Goal: Task Accomplishment & Management: Use online tool/utility

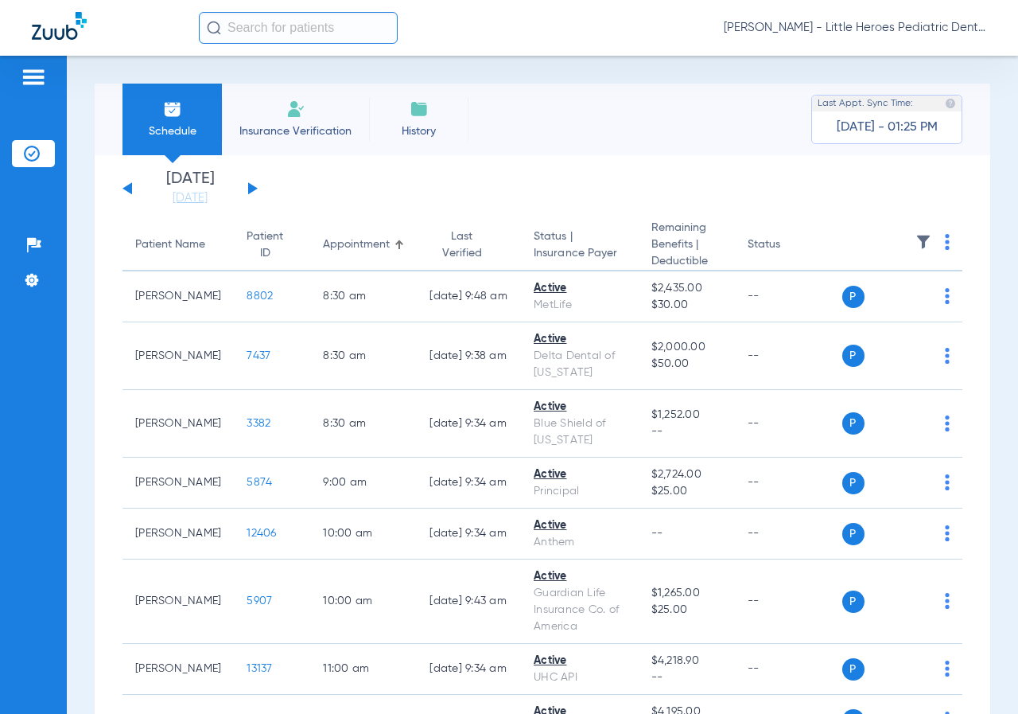
click at [189, 188] on li "[DATE] [DATE]" at bounding box center [189, 188] width 95 height 35
click at [185, 196] on link "[DATE]" at bounding box center [189, 198] width 95 height 16
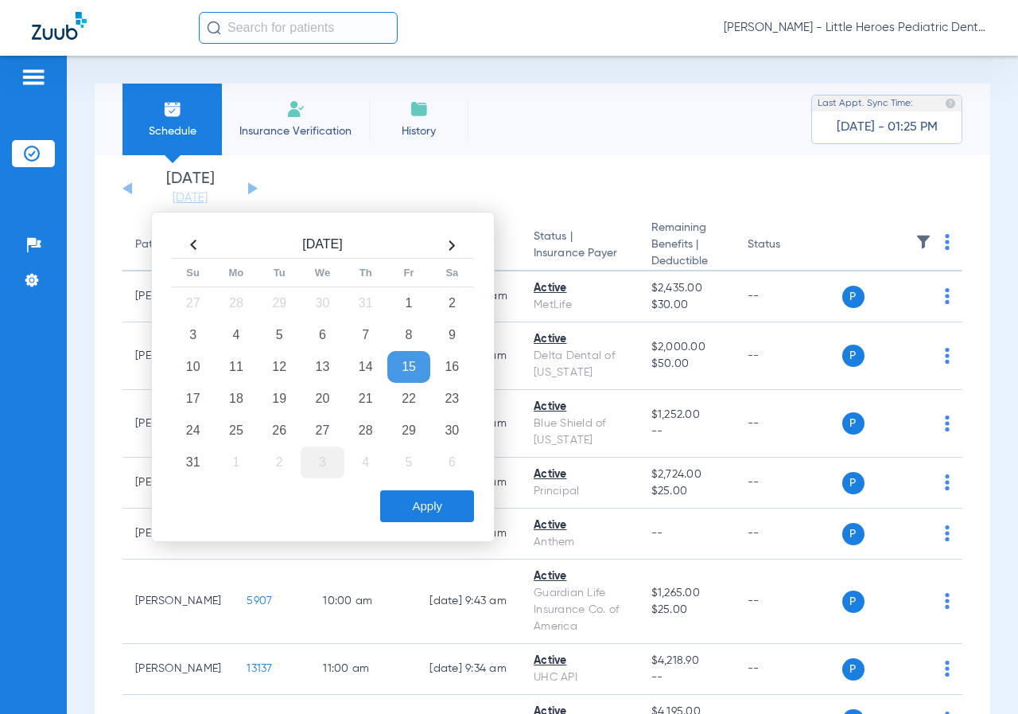
drag, startPoint x: 270, startPoint y: 428, endPoint x: 334, endPoint y: 466, distance: 74.9
click at [271, 428] on td "26" at bounding box center [279, 430] width 43 height 32
click at [408, 501] on button "Apply" at bounding box center [427, 506] width 94 height 32
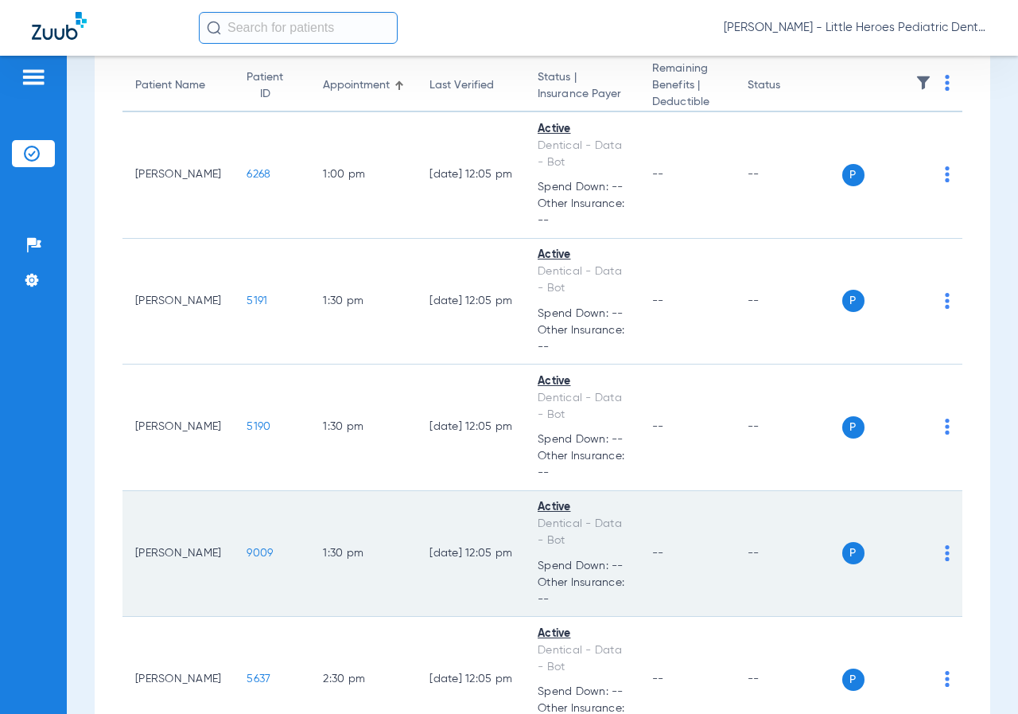
scroll to position [80, 0]
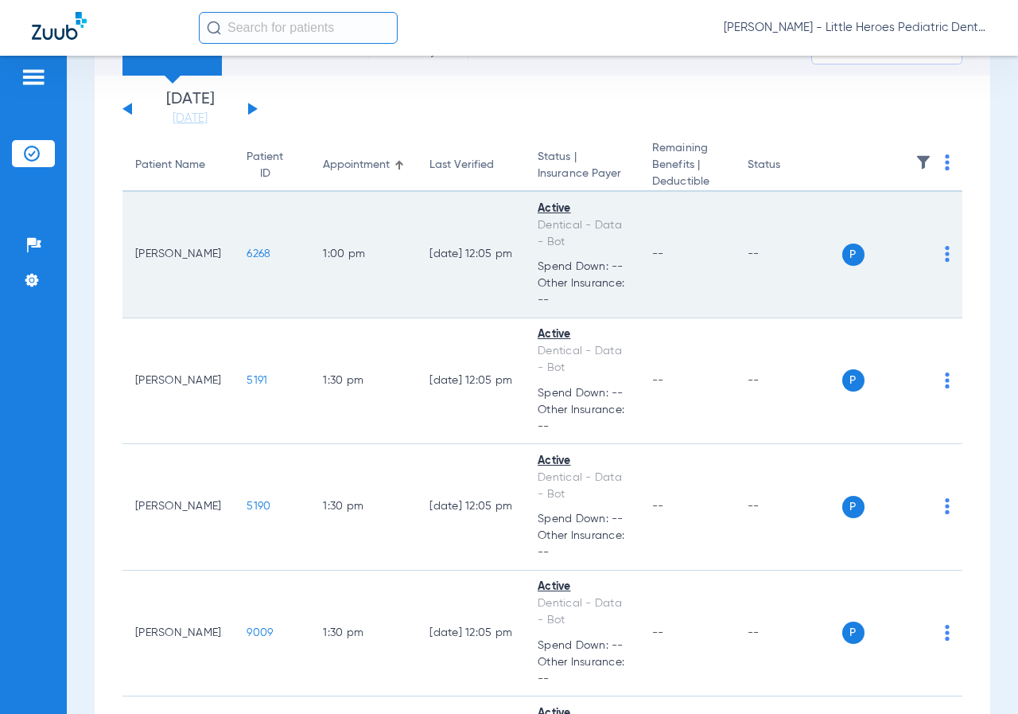
click at [247, 259] on span "6268" at bounding box center [259, 253] width 24 height 11
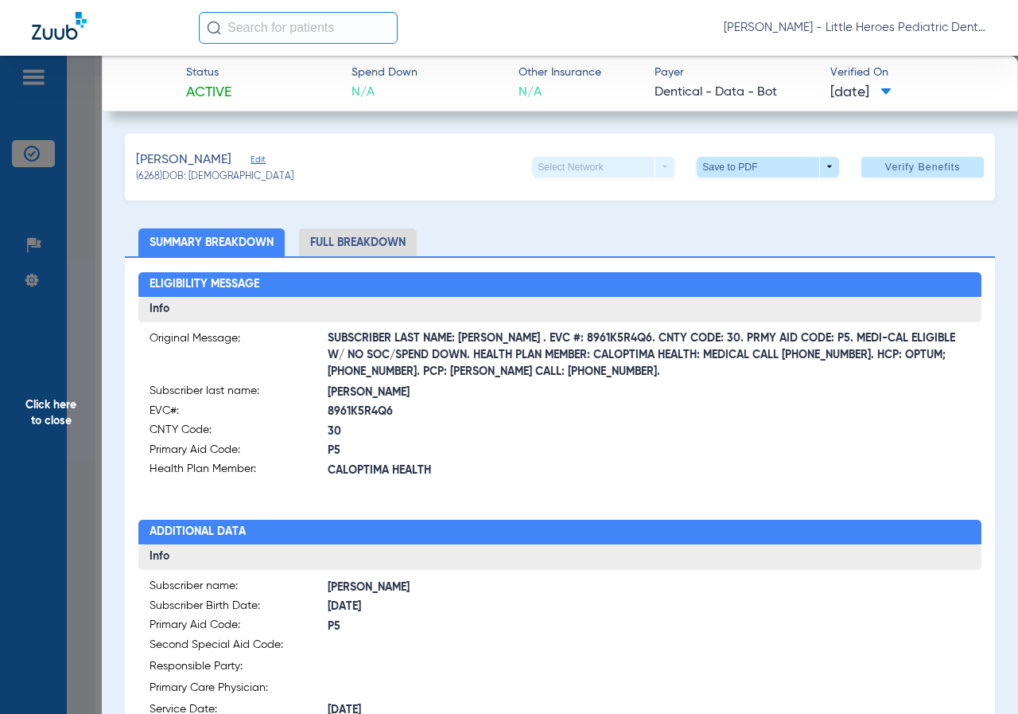
click at [59, 255] on span "Click here to close" at bounding box center [51, 413] width 102 height 714
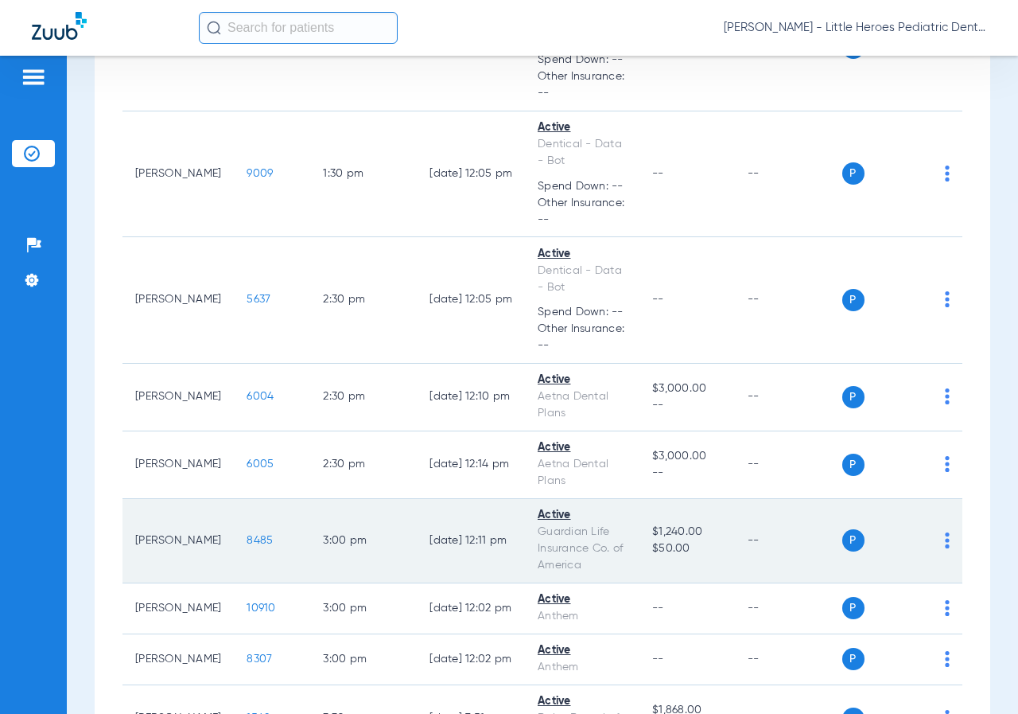
scroll to position [557, 0]
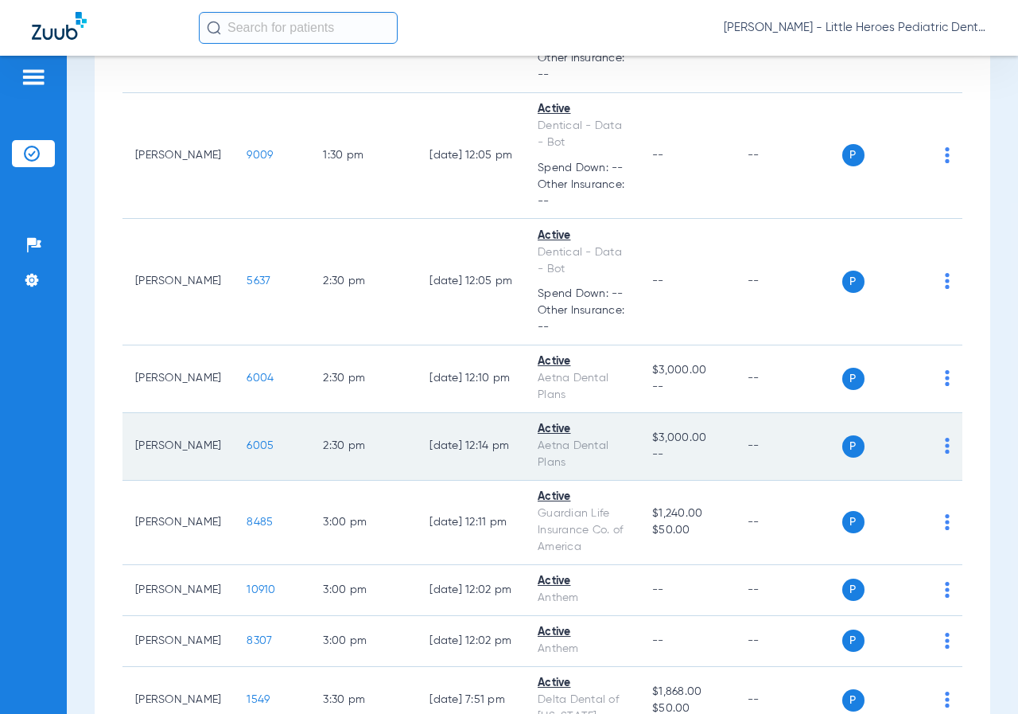
click at [247, 451] on span "6005" at bounding box center [260, 445] width 27 height 11
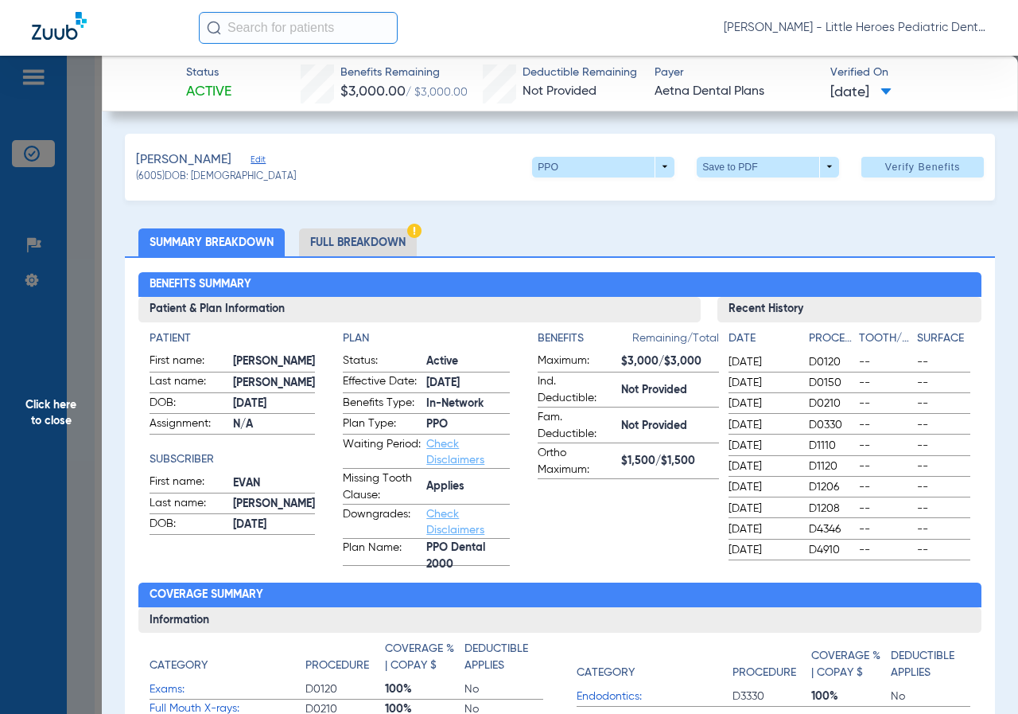
click at [85, 255] on span "Click here to close" at bounding box center [51, 413] width 102 height 714
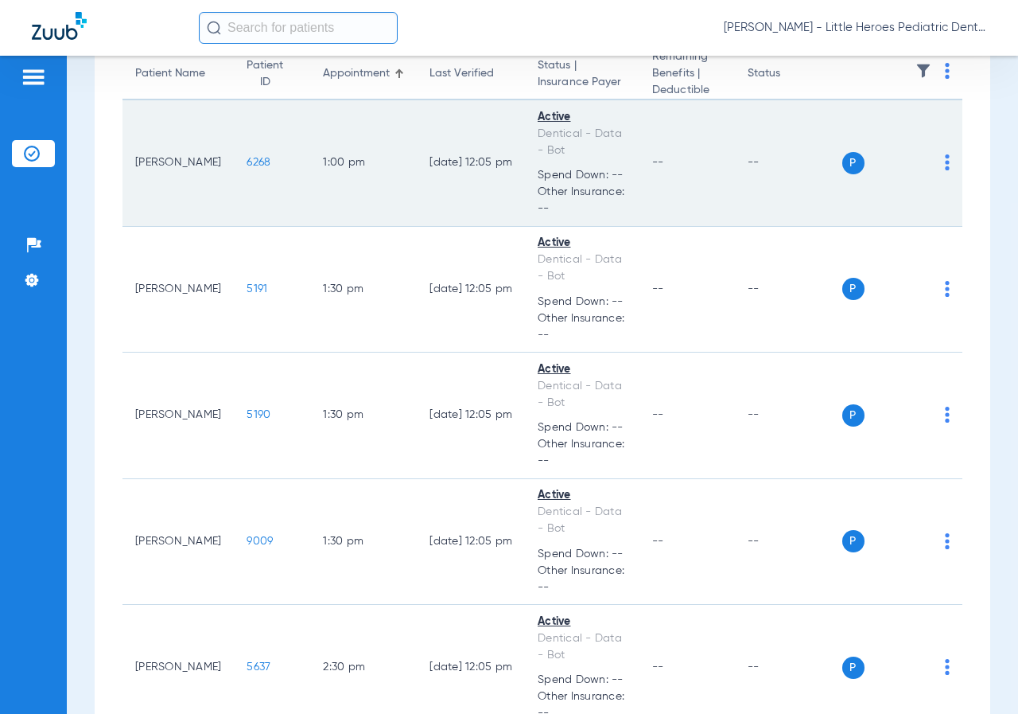
scroll to position [0, 0]
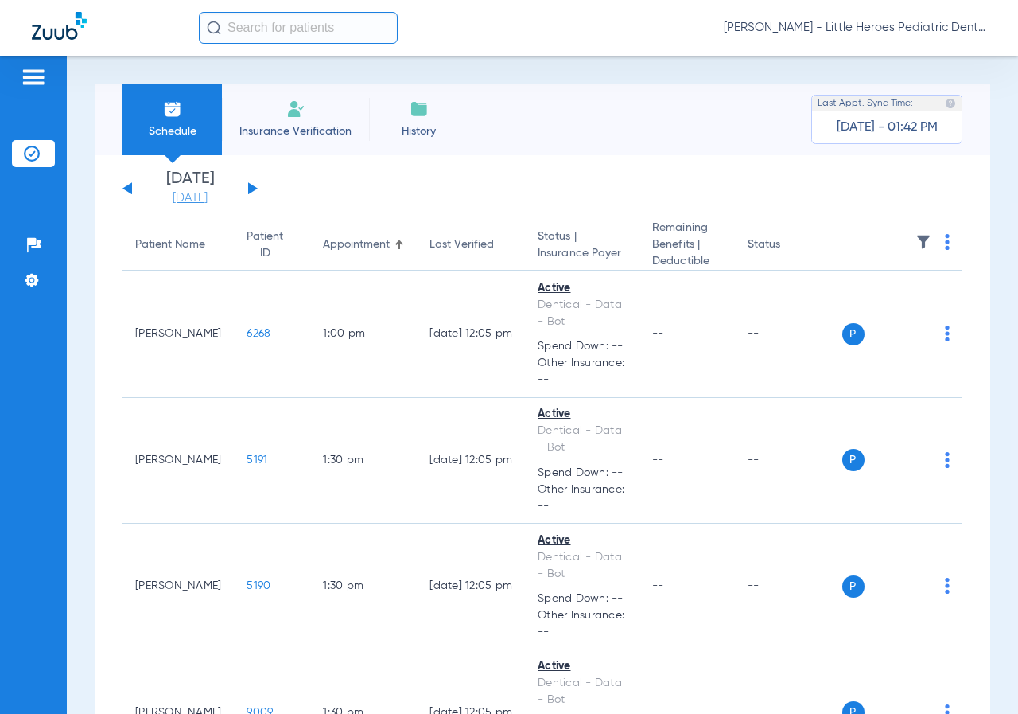
drag, startPoint x: 193, startPoint y: 180, endPoint x: 186, endPoint y: 193, distance: 14.9
click at [191, 185] on li "[DATE]" at bounding box center [189, 188] width 95 height 35
drag, startPoint x: 186, startPoint y: 193, endPoint x: 215, endPoint y: 230, distance: 46.5
click at [186, 195] on link "[DATE]" at bounding box center [189, 198] width 95 height 16
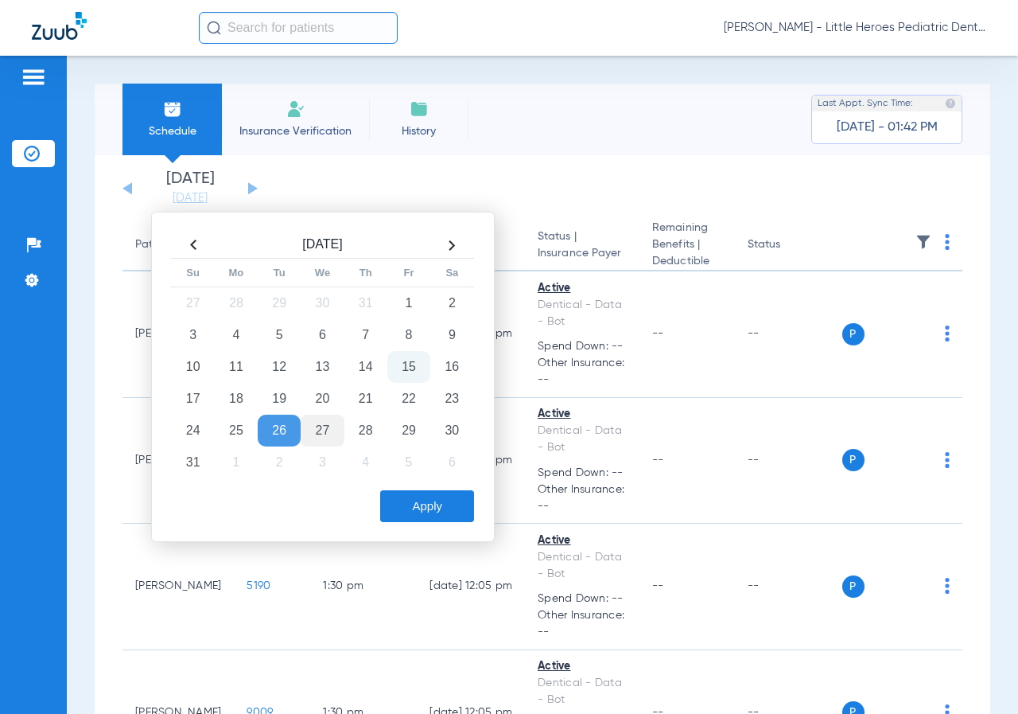
click at [326, 429] on td "27" at bounding box center [322, 430] width 43 height 32
click at [453, 506] on button "Apply" at bounding box center [427, 506] width 94 height 32
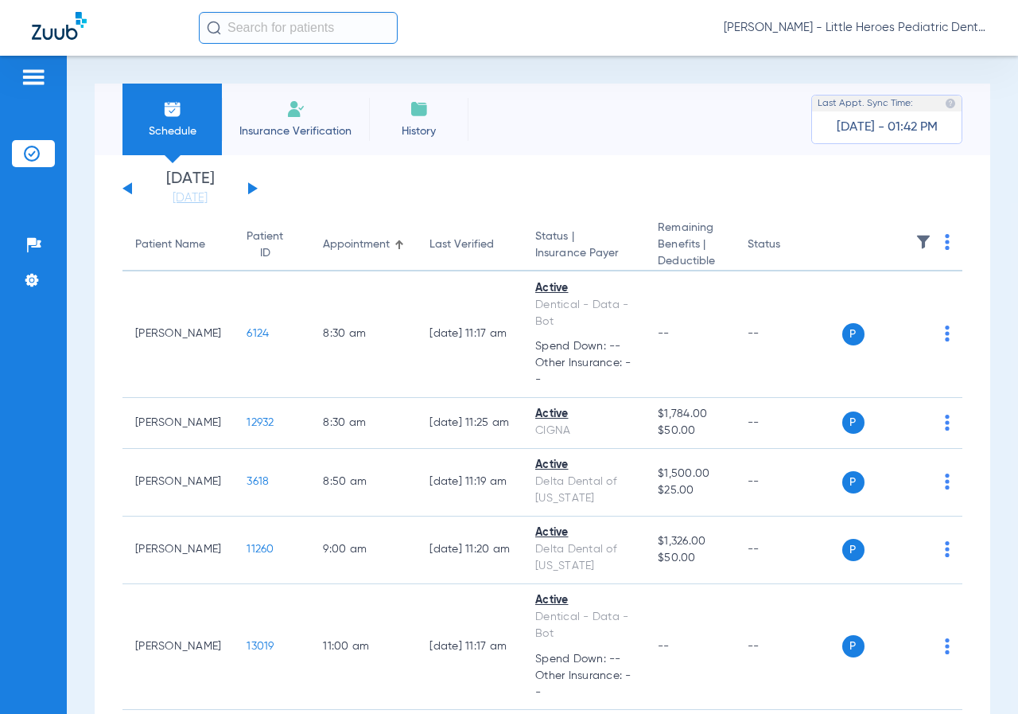
drag, startPoint x: 935, startPoint y: 243, endPoint x: 924, endPoint y: 246, distance: 10.6
click at [945, 243] on img at bounding box center [947, 242] width 5 height 16
click at [897, 298] on button "Verify All" at bounding box center [876, 306] width 121 height 32
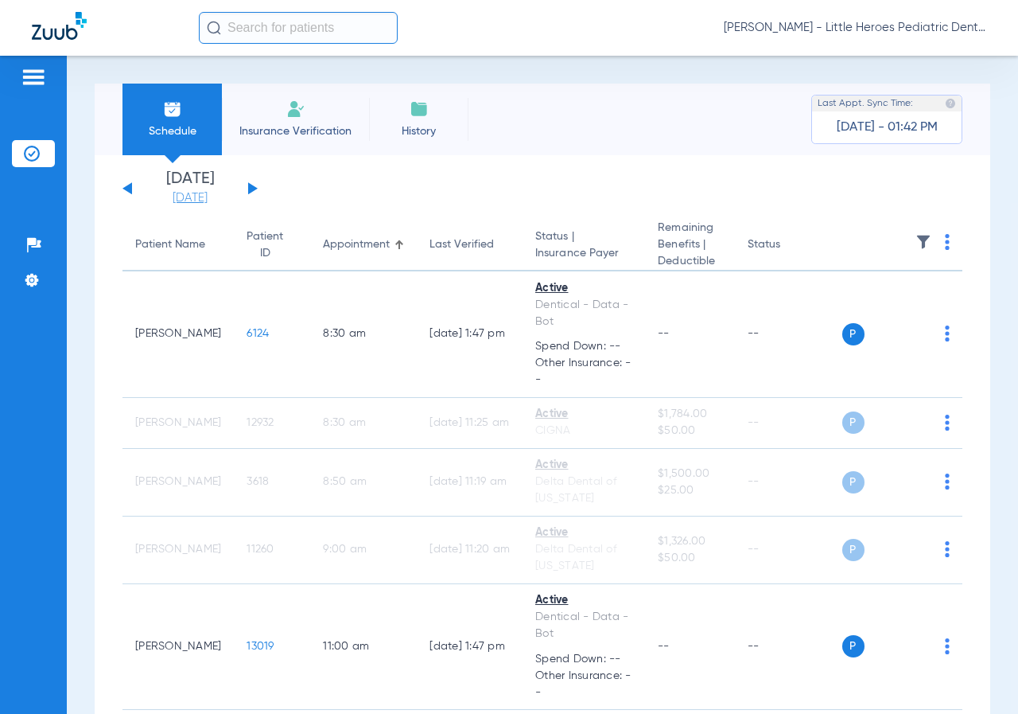
click at [204, 196] on link "[DATE]" at bounding box center [189, 198] width 95 height 16
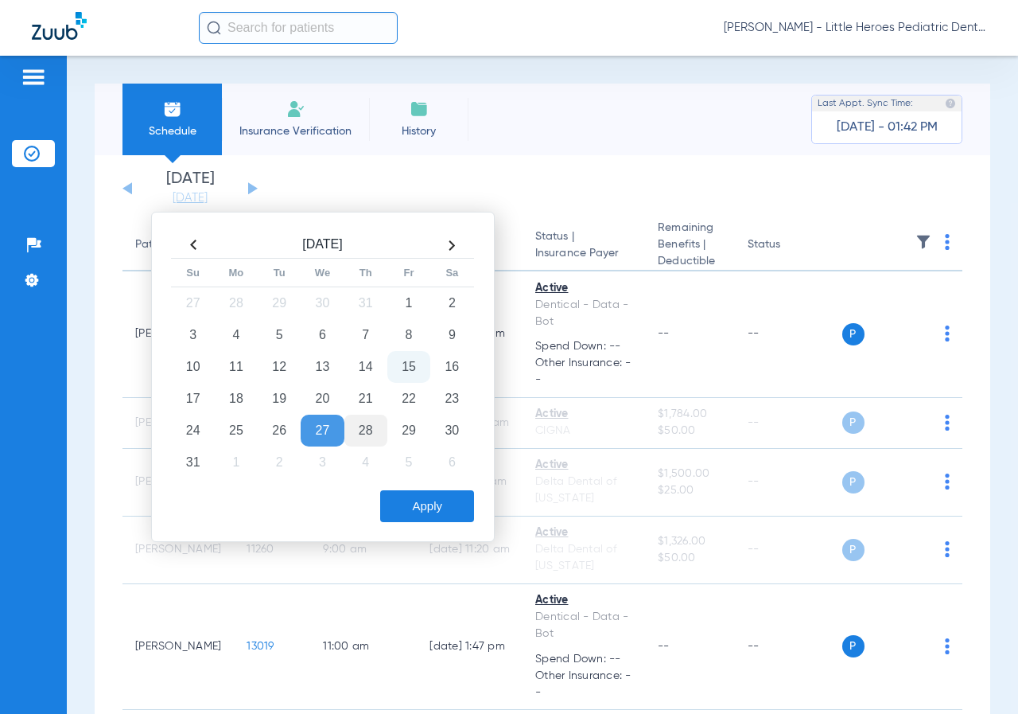
click at [357, 425] on td "28" at bounding box center [365, 430] width 43 height 32
click at [417, 504] on button "Apply" at bounding box center [427, 506] width 94 height 32
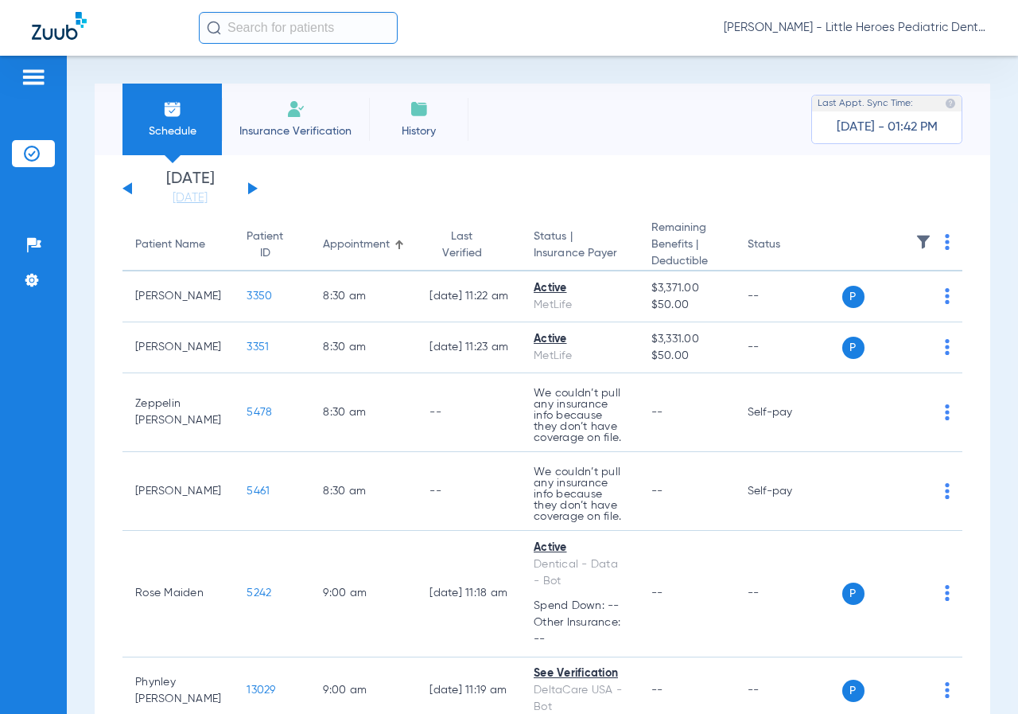
click at [932, 244] on th at bounding box center [902, 246] width 121 height 52
click at [945, 250] on img at bounding box center [947, 242] width 5 height 16
click at [867, 313] on button "Verify All" at bounding box center [876, 306] width 121 height 32
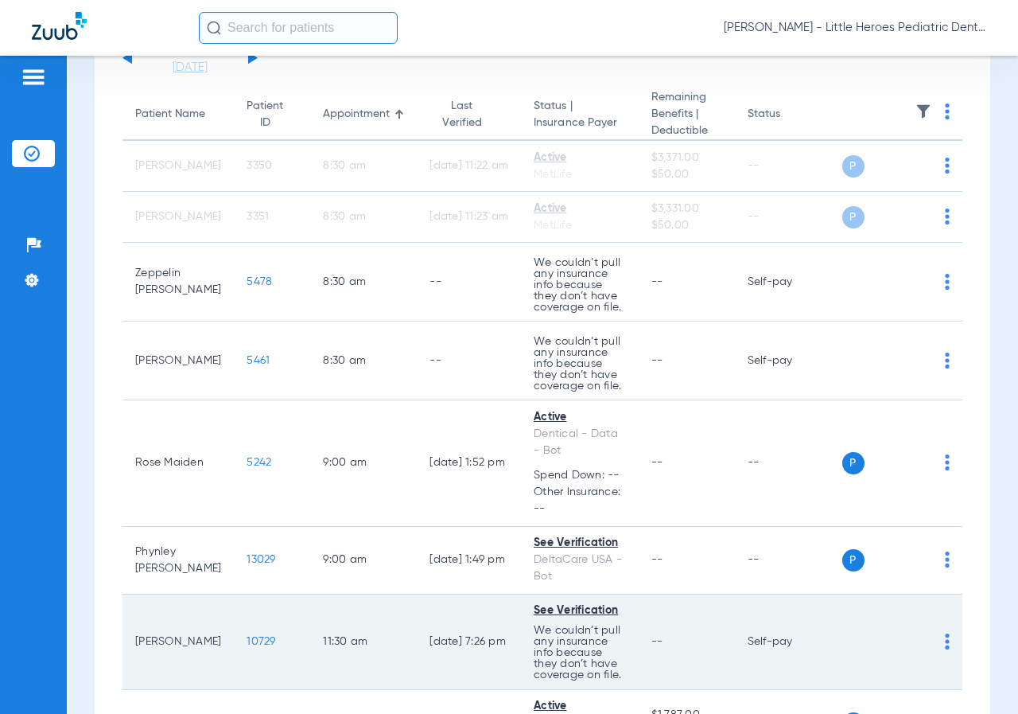
scroll to position [159, 0]
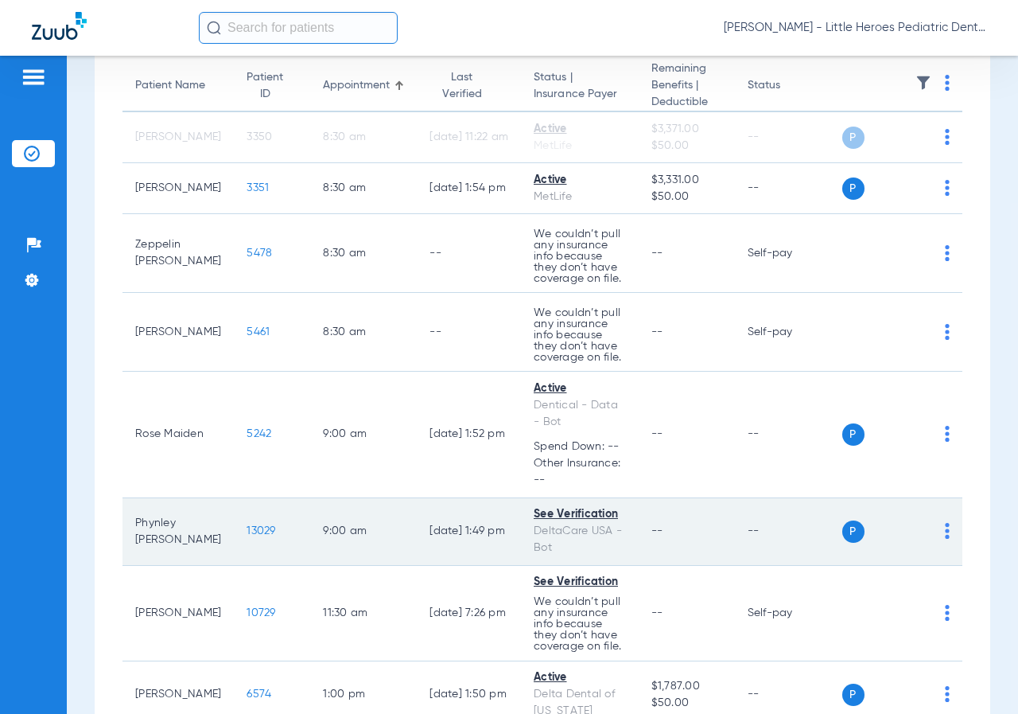
click at [247, 532] on span "13029" at bounding box center [261, 530] width 29 height 11
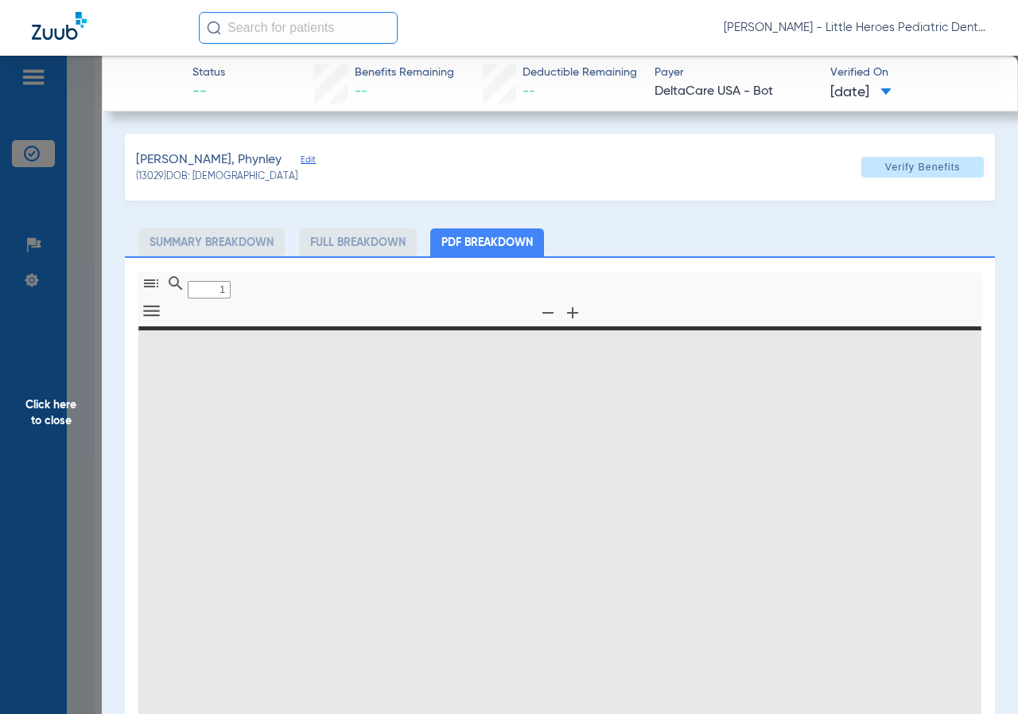
type input "0"
select select "page-width"
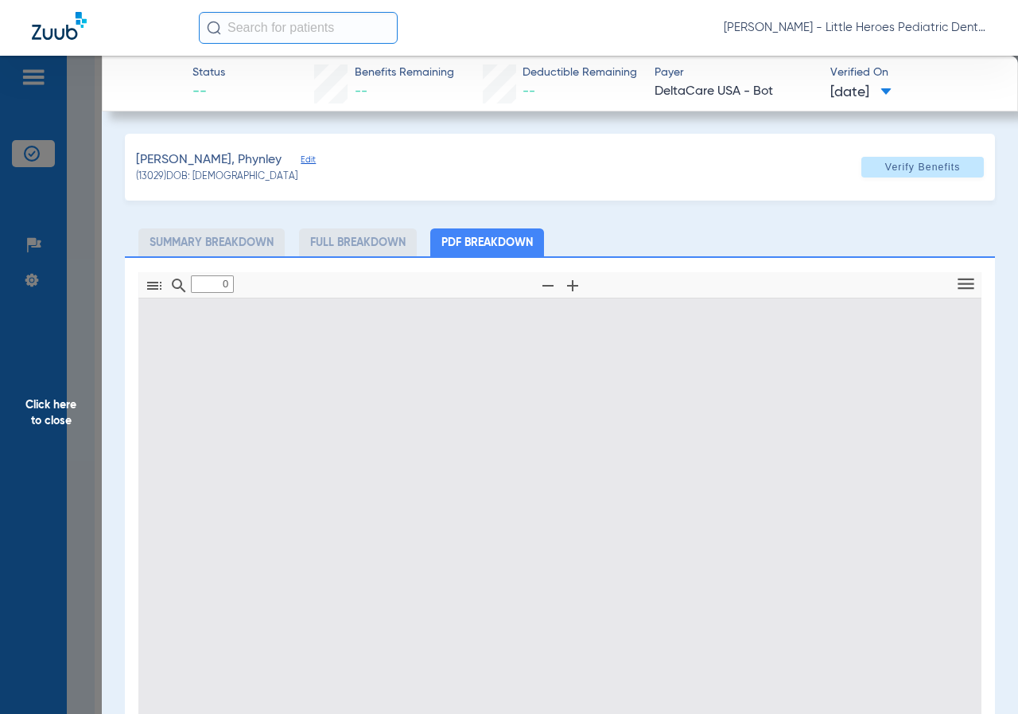
type input "1"
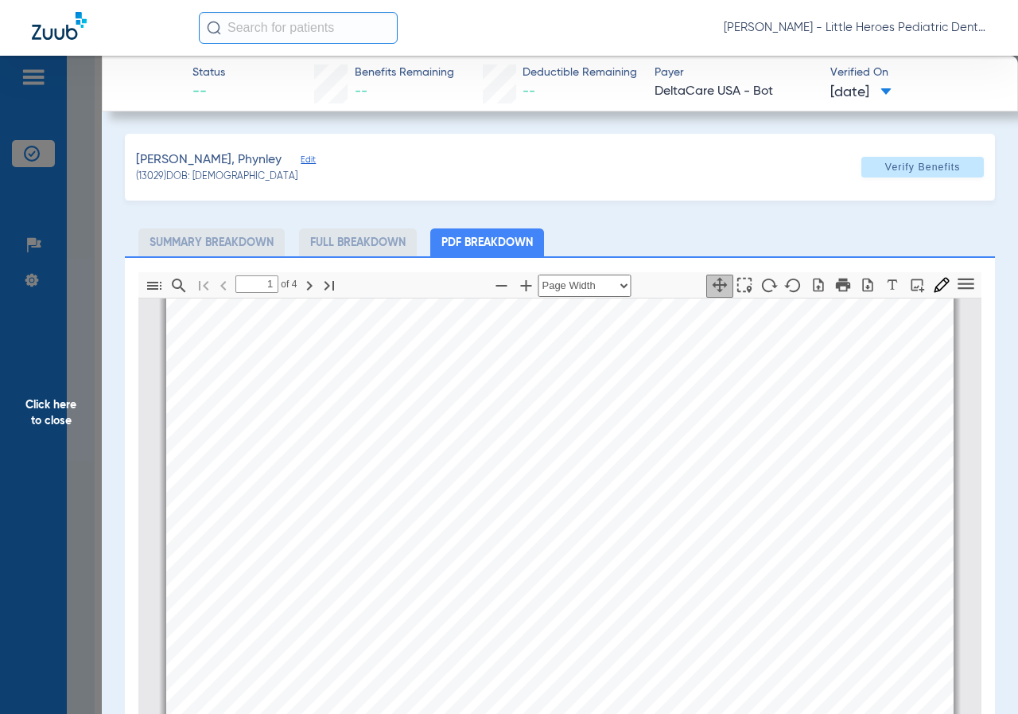
scroll to position [0, 0]
click at [85, 356] on span "Click here to close" at bounding box center [51, 413] width 102 height 714
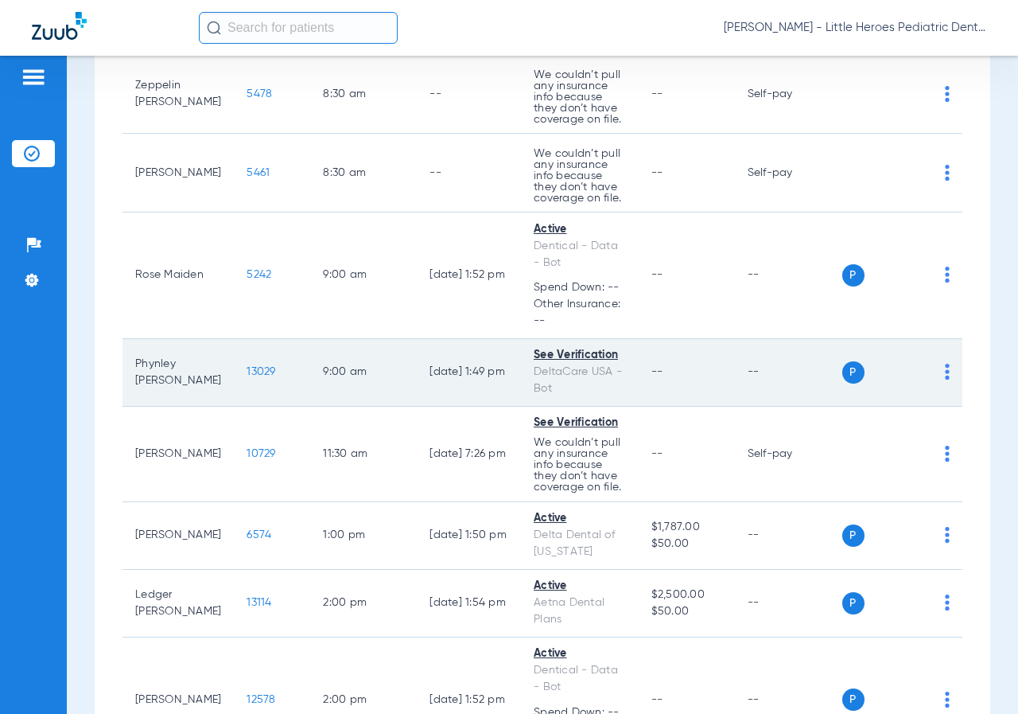
scroll to position [398, 0]
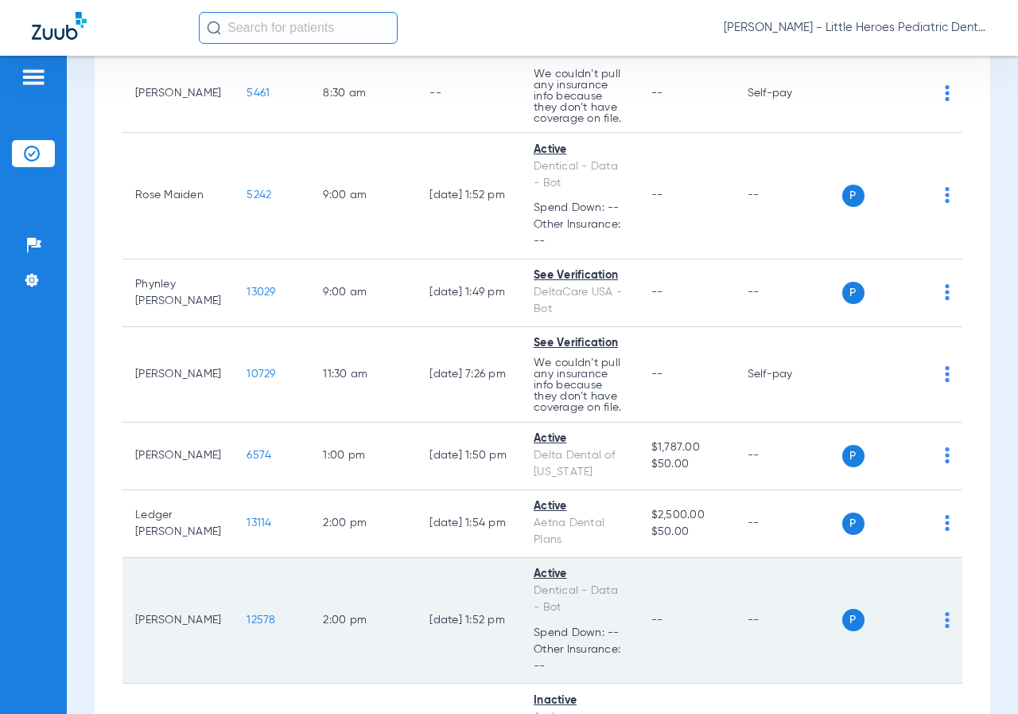
click at [247, 620] on span "12578" at bounding box center [261, 619] width 29 height 11
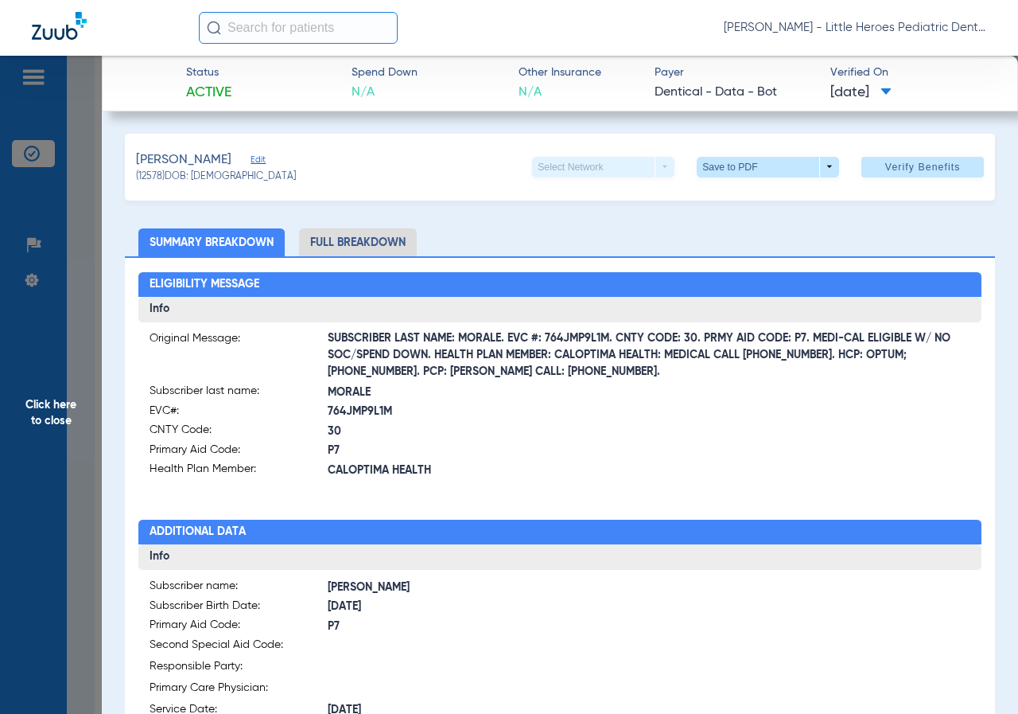
click at [89, 445] on span "Click here to close" at bounding box center [51, 413] width 102 height 714
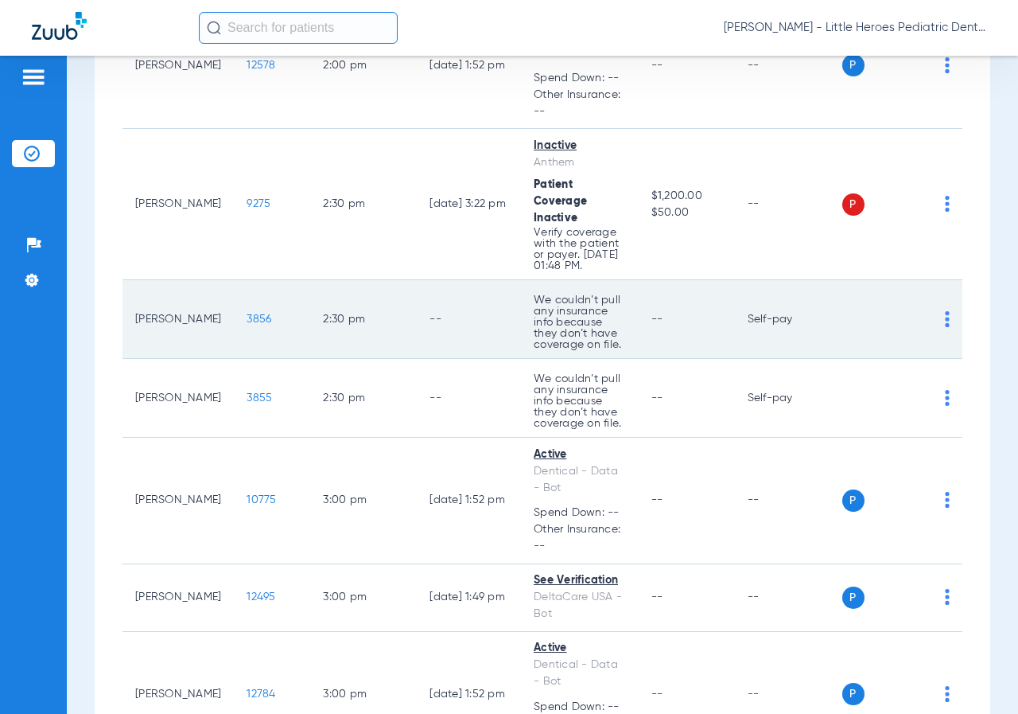
scroll to position [955, 0]
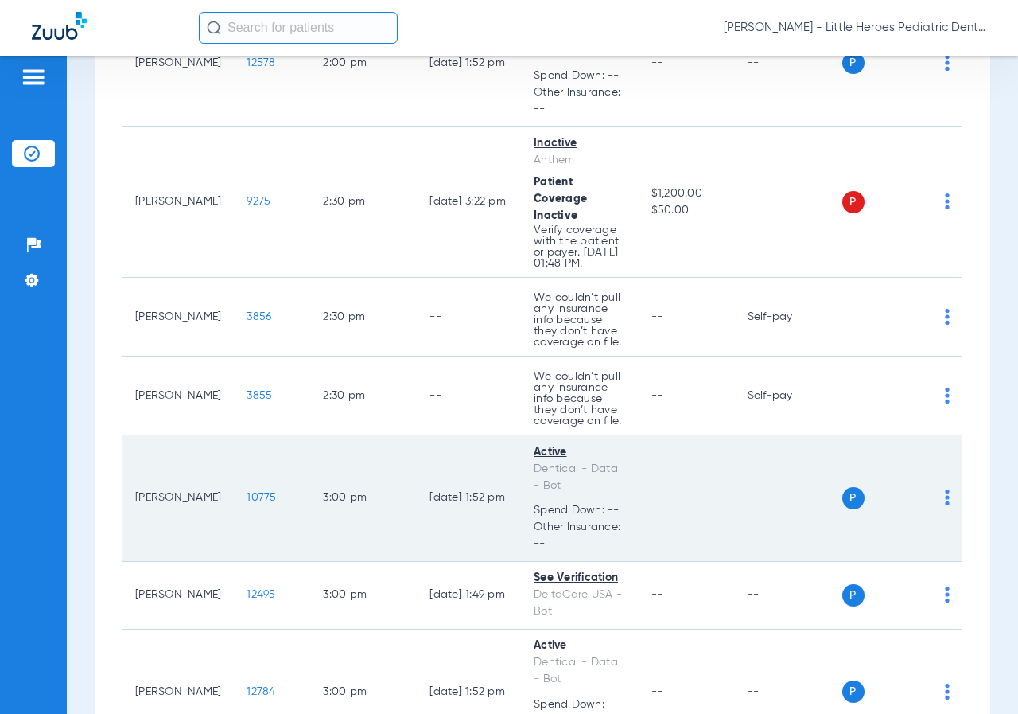
click at [247, 503] on span "10775" at bounding box center [261, 497] width 29 height 11
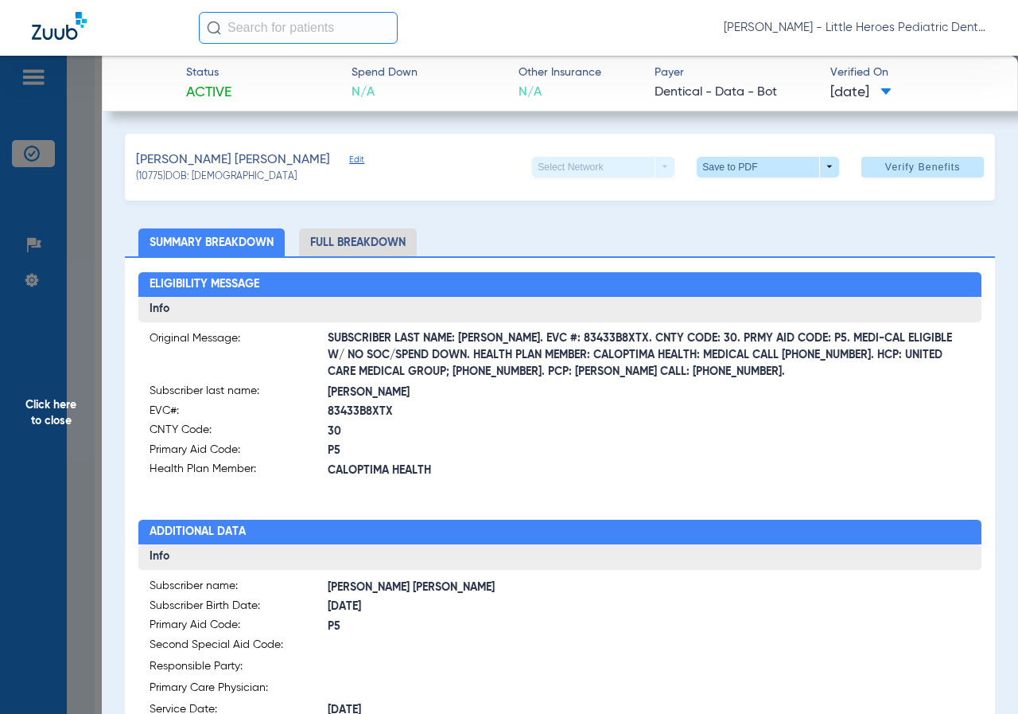
click at [56, 403] on span "Click here to close" at bounding box center [51, 413] width 102 height 714
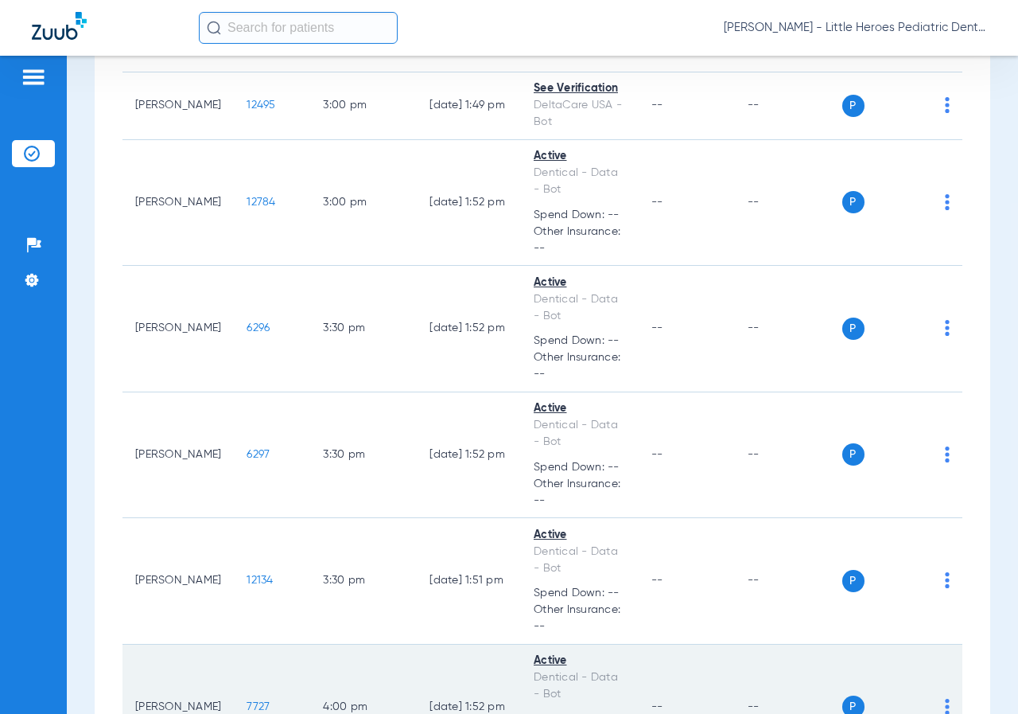
scroll to position [1432, 0]
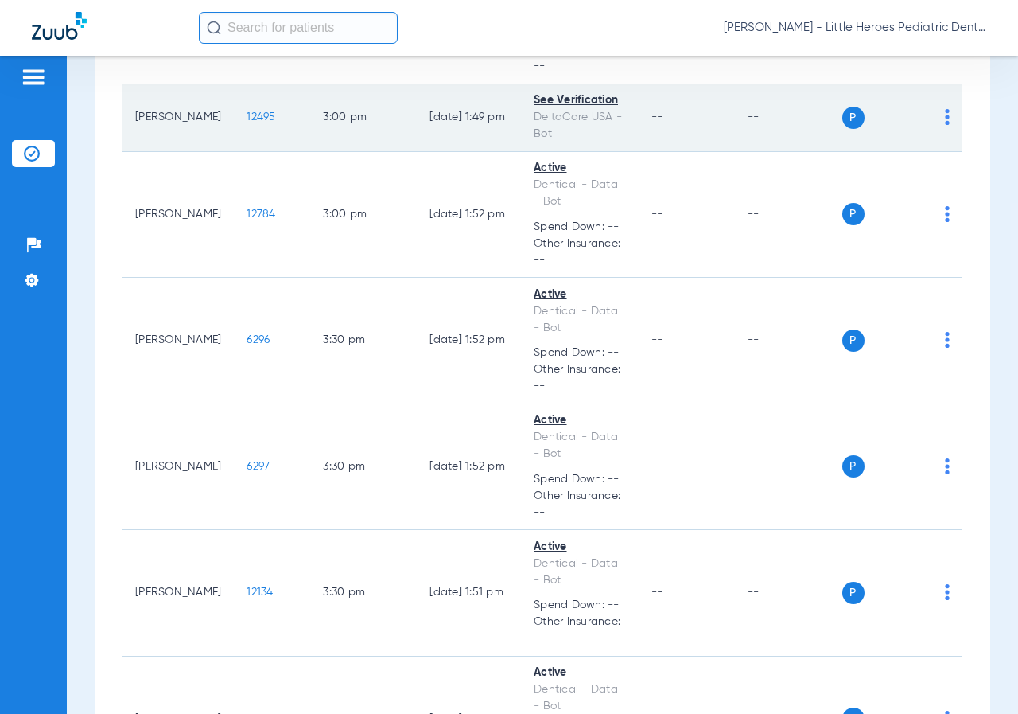
click at [247, 123] on span "12495" at bounding box center [261, 116] width 29 height 11
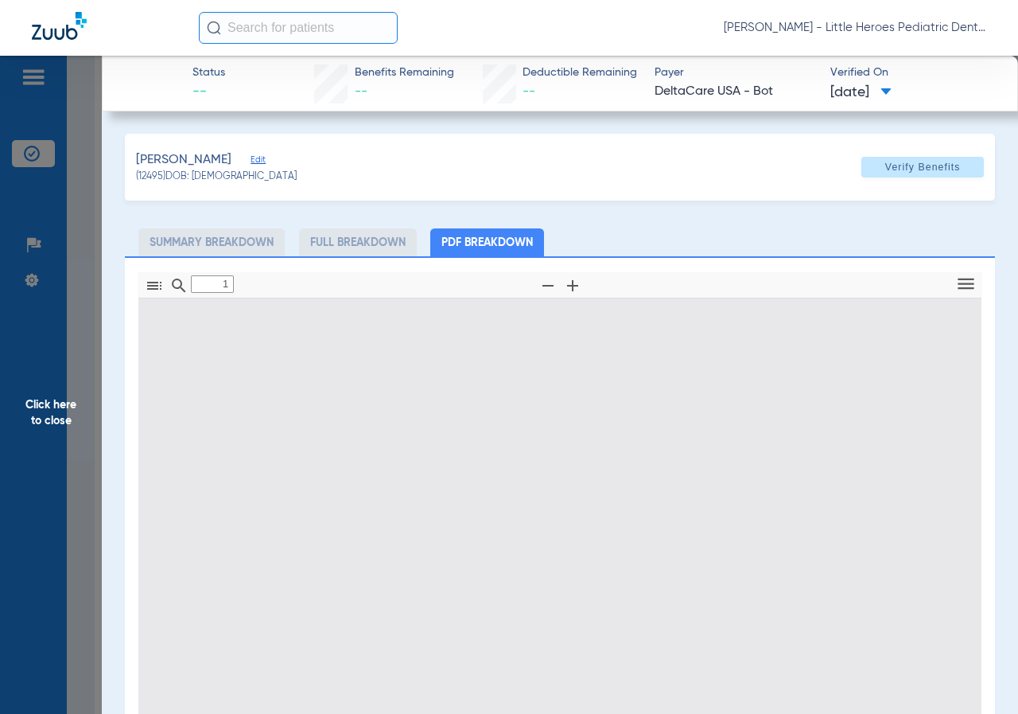
type input "0"
click at [95, 140] on span "Click here to close" at bounding box center [51, 413] width 102 height 714
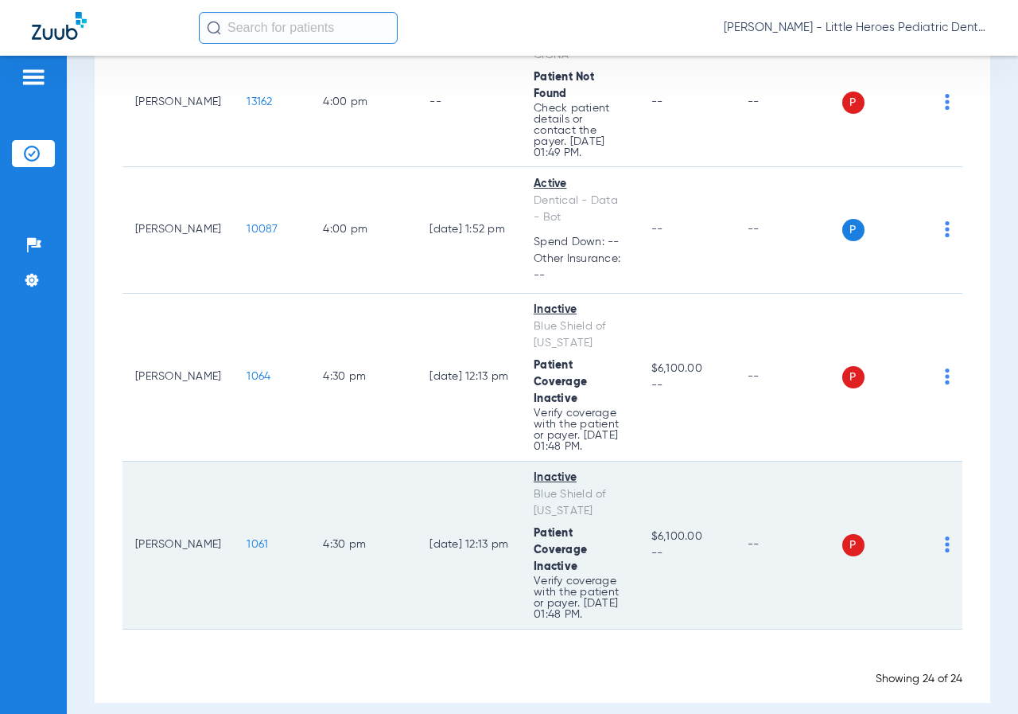
scroll to position [2226, 0]
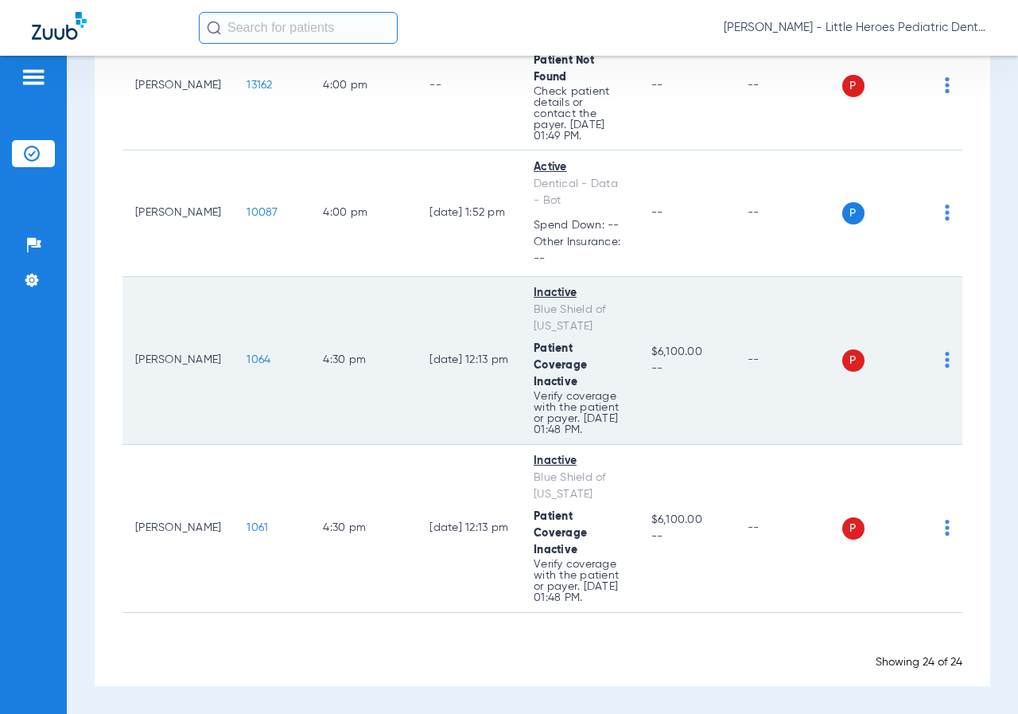
click at [247, 354] on span "1064" at bounding box center [259, 359] width 24 height 11
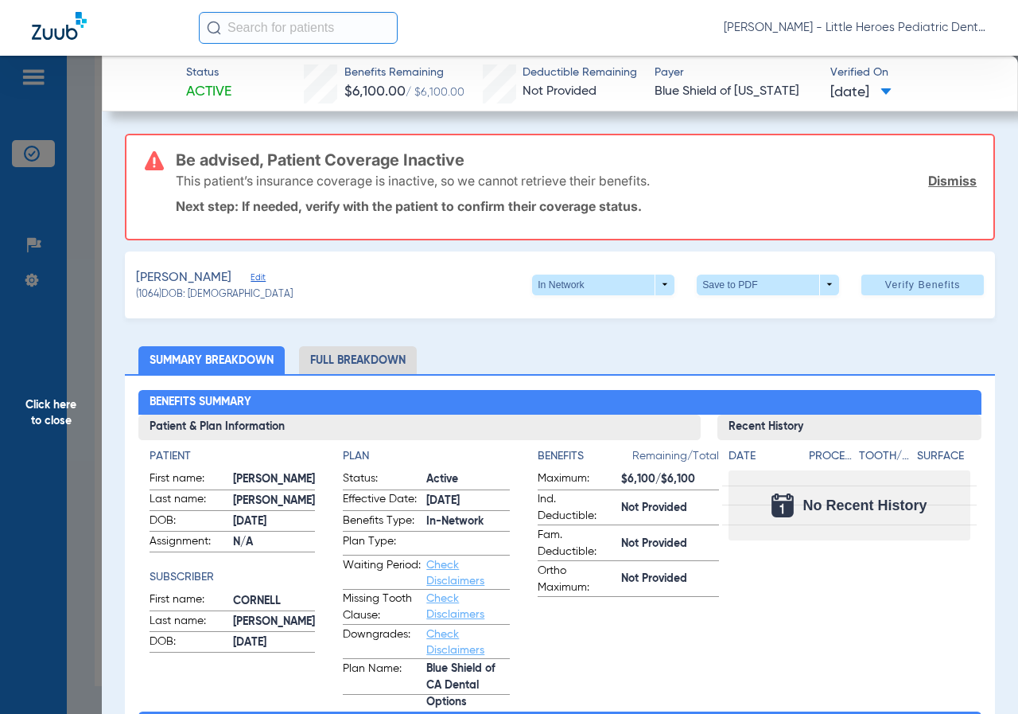
click at [101, 355] on span "Click here to close" at bounding box center [51, 413] width 102 height 714
